Goal: Task Accomplishment & Management: Manage account settings

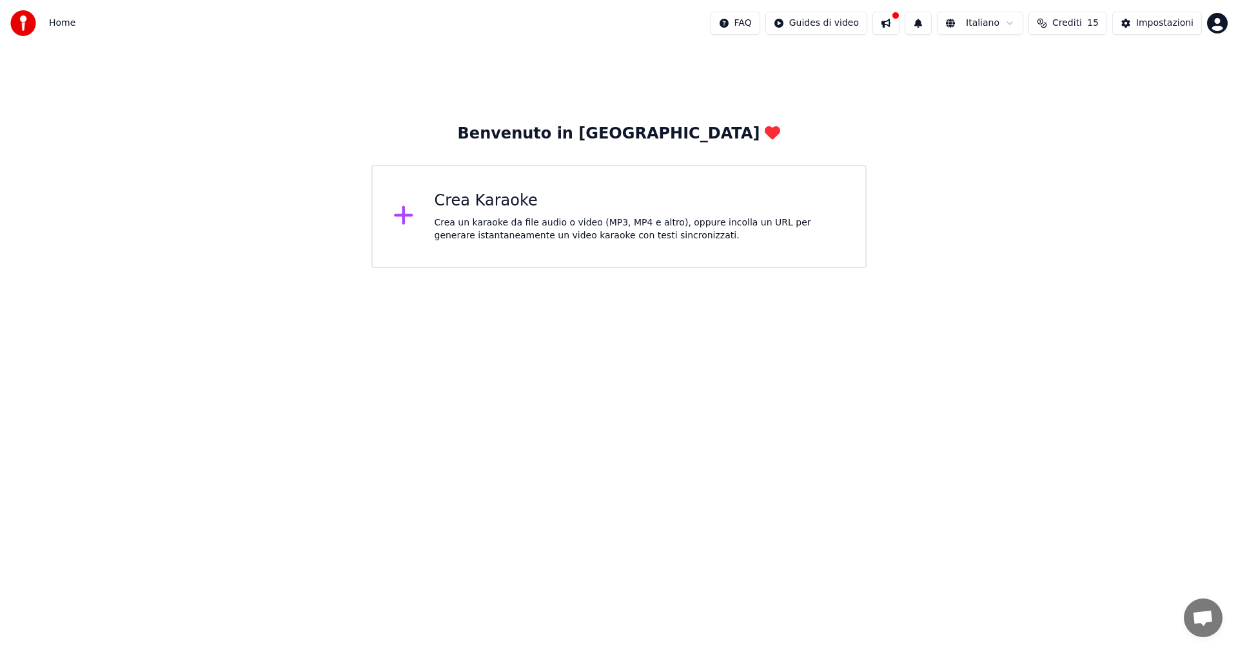
click at [516, 208] on div "Crea Karaoke" at bounding box center [639, 201] width 411 height 21
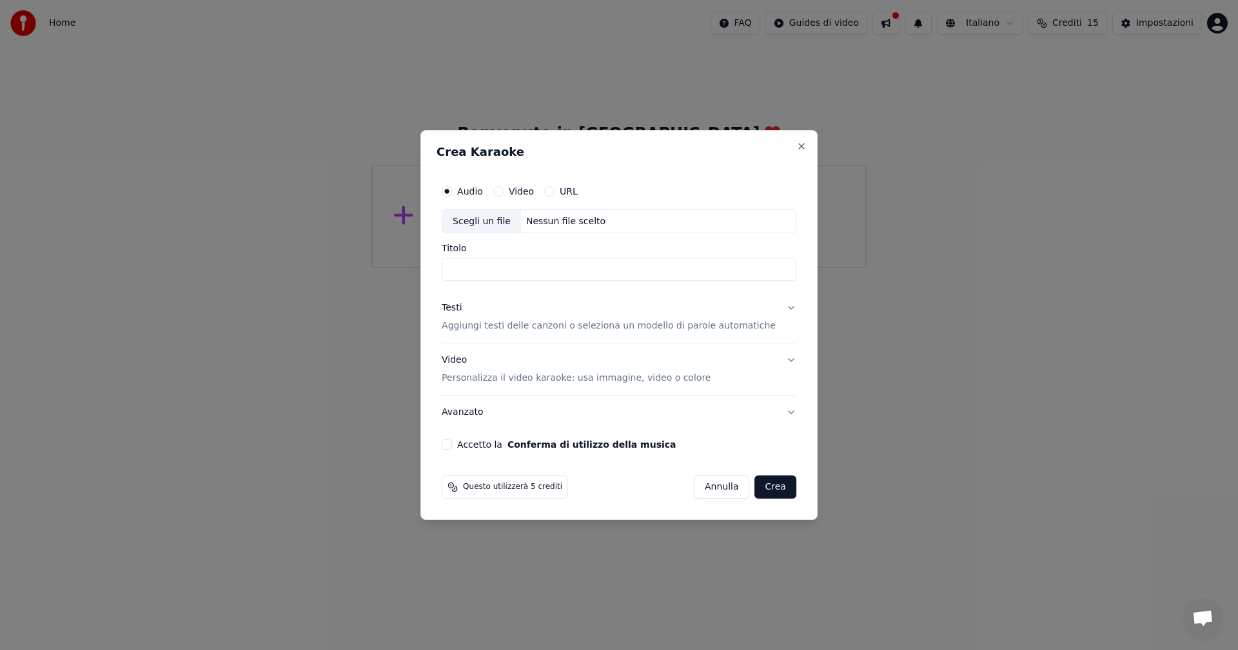
click at [503, 190] on button "Video" at bounding box center [498, 191] width 10 height 10
click at [554, 189] on button "URL" at bounding box center [549, 191] width 10 height 10
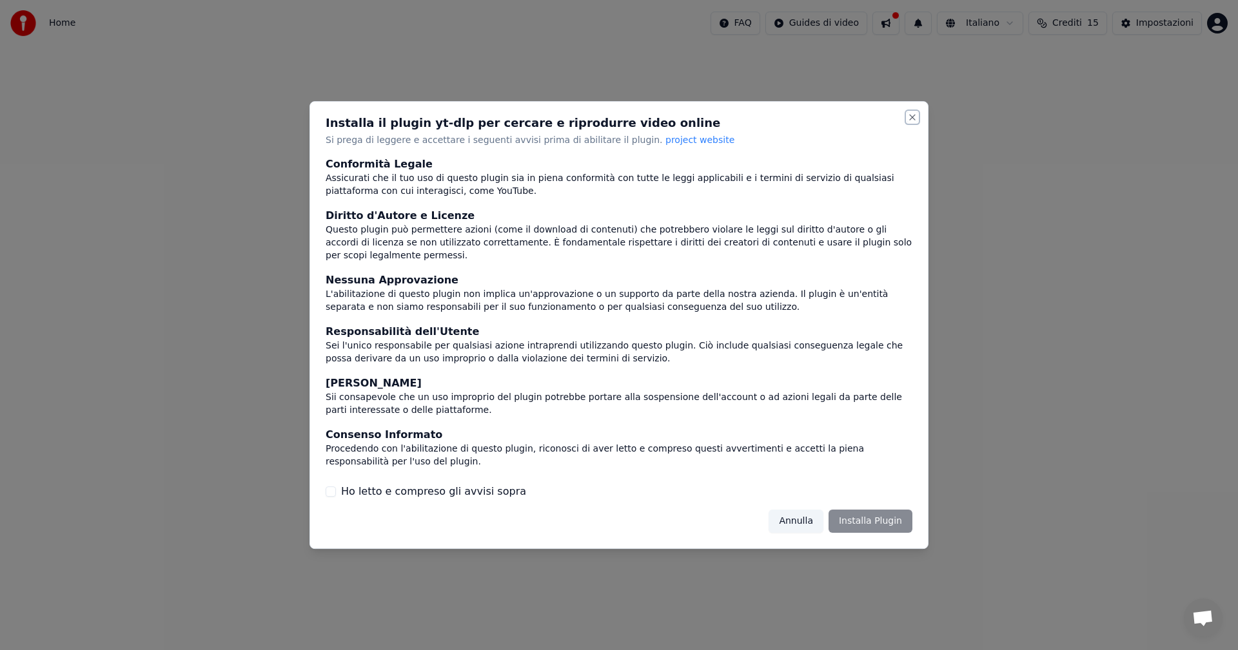
click at [913, 121] on button "Close" at bounding box center [912, 117] width 10 height 10
click at [912, 122] on button "Close" at bounding box center [912, 117] width 10 height 10
click at [799, 512] on button "Annulla" at bounding box center [795, 521] width 55 height 23
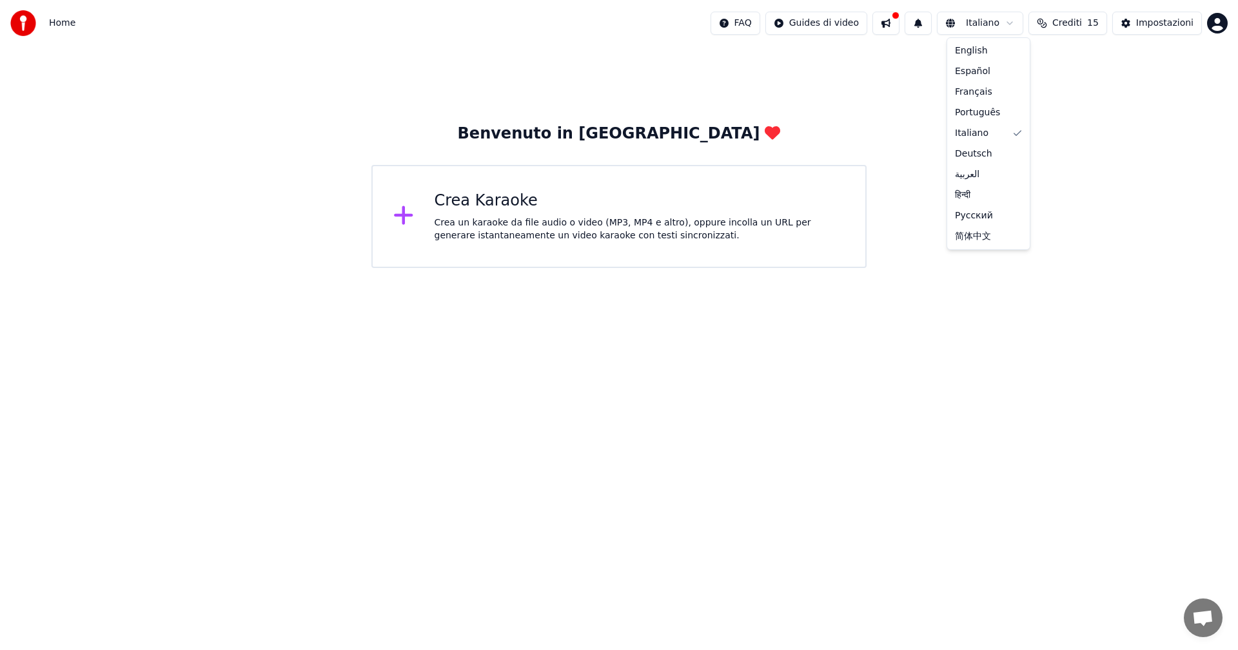
click at [992, 22] on html "Home FAQ Guides di video Italiano Crediti 15 Impostazioni Benvenuto in Youka Cr…" at bounding box center [619, 134] width 1238 height 268
click at [1164, 94] on html "Home FAQ Guides di video Italiano Crediti 15 Impostazioni Benvenuto in Youka Cr…" at bounding box center [619, 134] width 1238 height 268
click at [1072, 22] on span "Crediti" at bounding box center [1067, 23] width 30 height 13
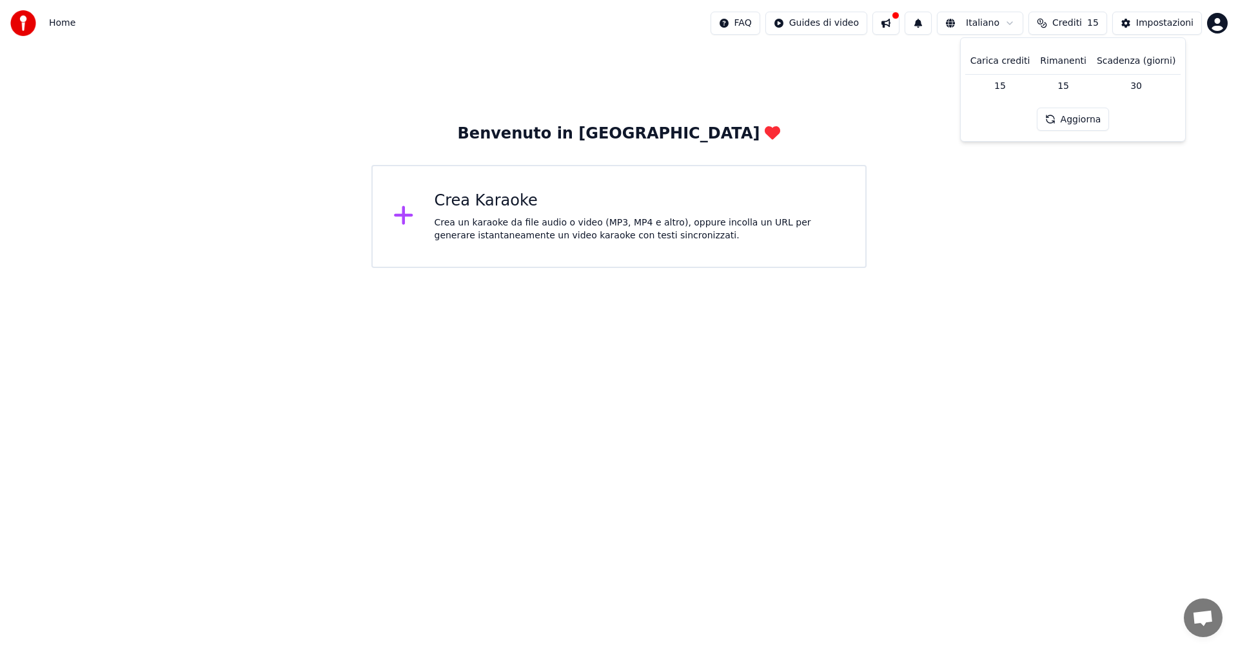
click at [895, 16] on button at bounding box center [885, 23] width 27 height 23
click at [566, 227] on div "Crea un karaoke da file audio o video (MP3, MP4 e altro), oppure incolla un URL…" at bounding box center [639, 230] width 411 height 26
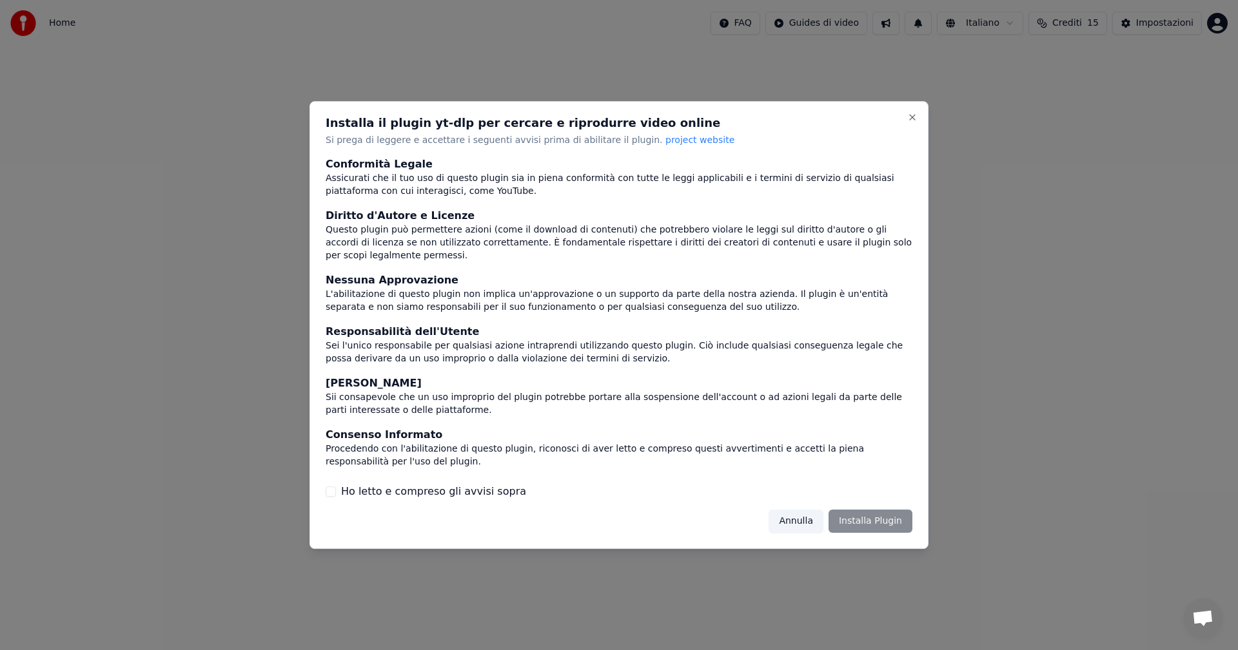
click at [793, 516] on button "Annulla" at bounding box center [795, 521] width 55 height 23
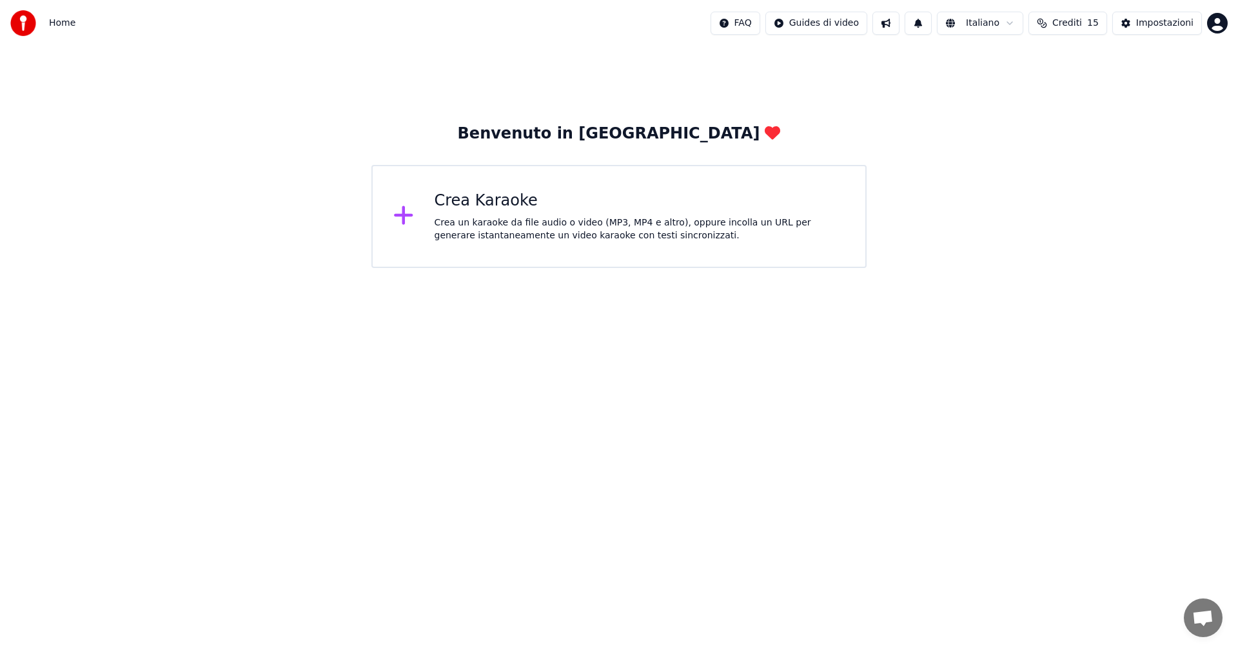
click at [509, 199] on div "Crea Karaoke" at bounding box center [639, 201] width 411 height 21
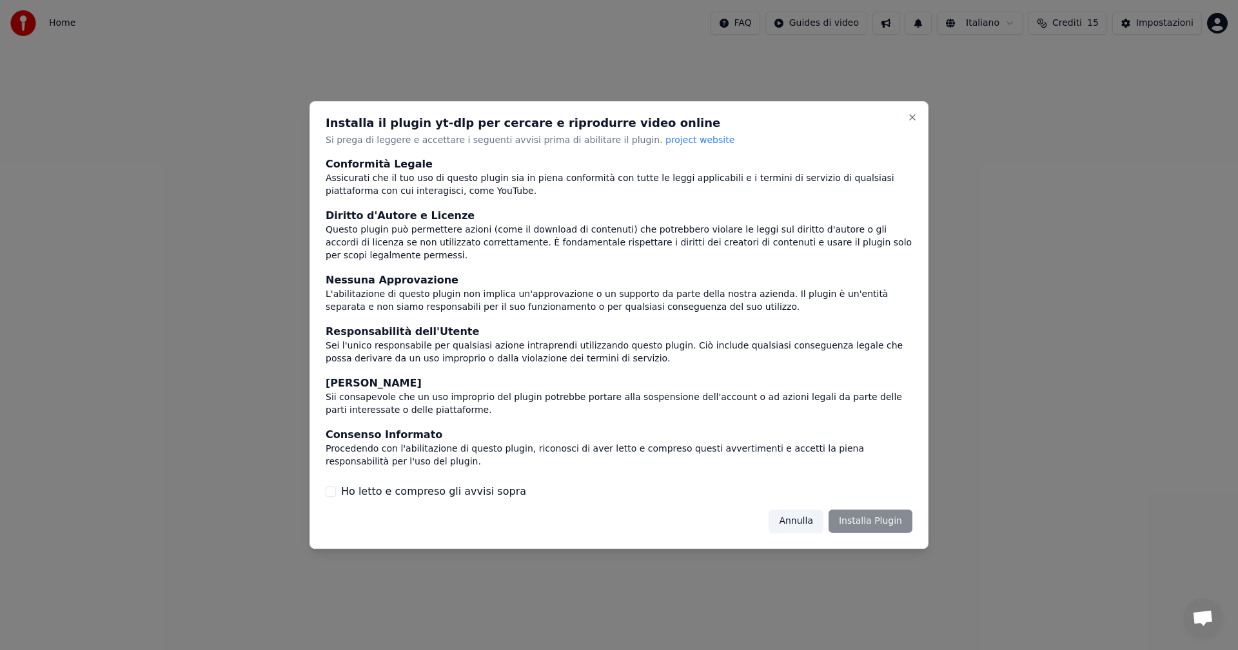
click at [665, 144] on span "project website" at bounding box center [699, 140] width 69 height 10
click at [910, 122] on button "Close" at bounding box center [912, 117] width 10 height 10
click at [915, 122] on button "Close" at bounding box center [912, 117] width 10 height 10
click at [914, 122] on button "Close" at bounding box center [912, 117] width 10 height 10
click at [913, 122] on button "Close" at bounding box center [912, 117] width 10 height 10
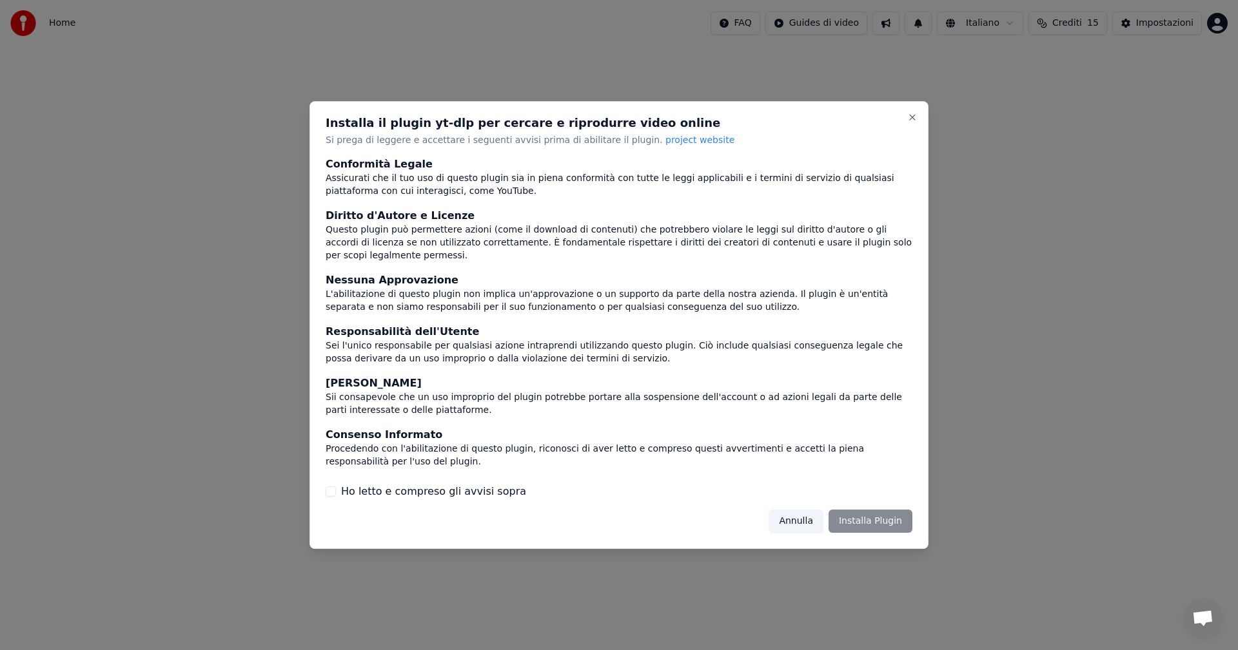
click at [793, 513] on button "Annulla" at bounding box center [795, 521] width 55 height 23
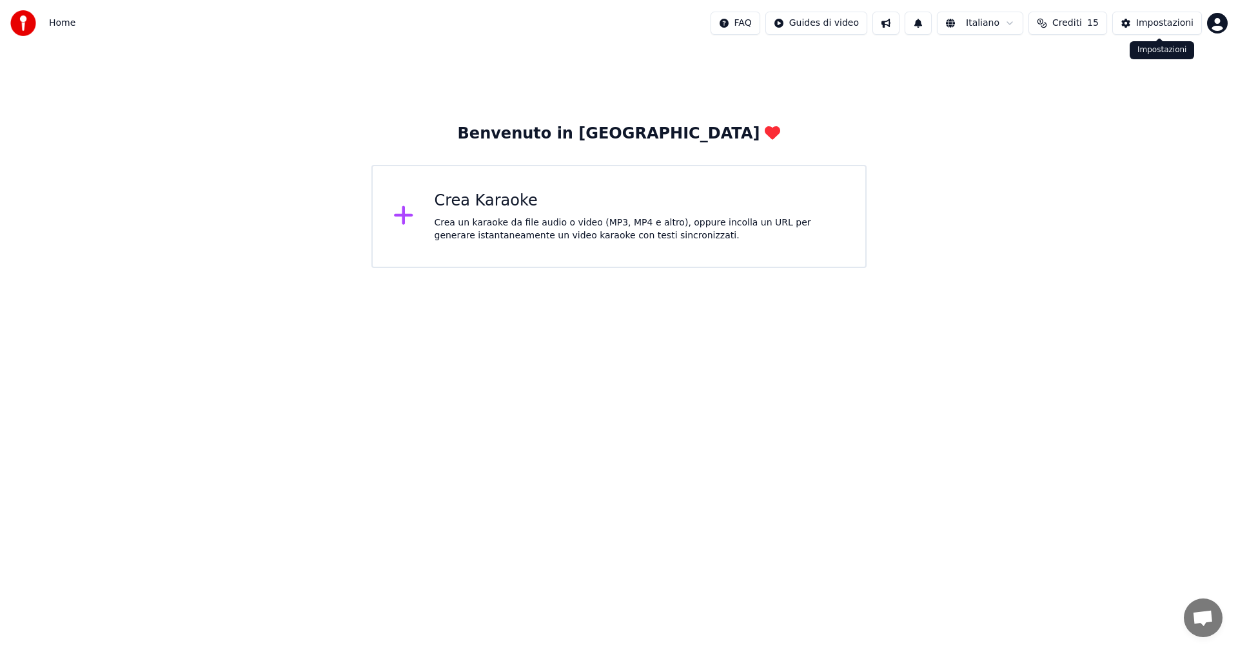
click at [1180, 19] on div "Impostazioni" at bounding box center [1164, 23] width 57 height 13
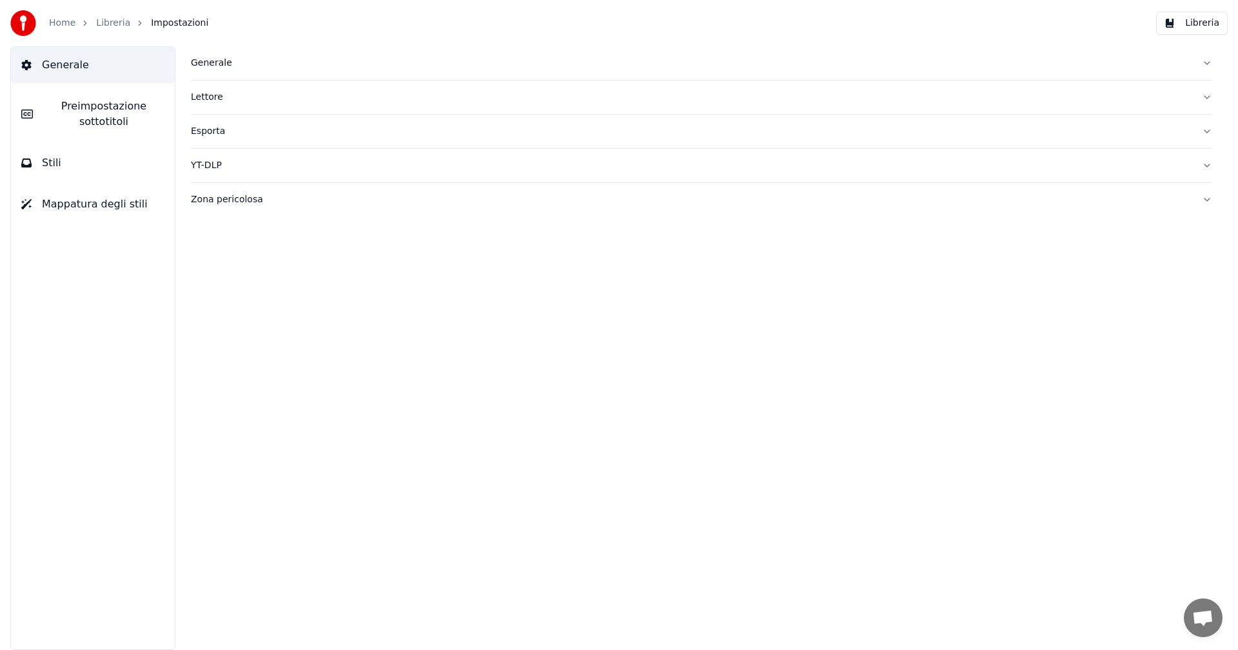
click at [1206, 200] on button "Zona pericolosa" at bounding box center [701, 200] width 1021 height 34
